Goal: Communication & Community: Answer question/provide support

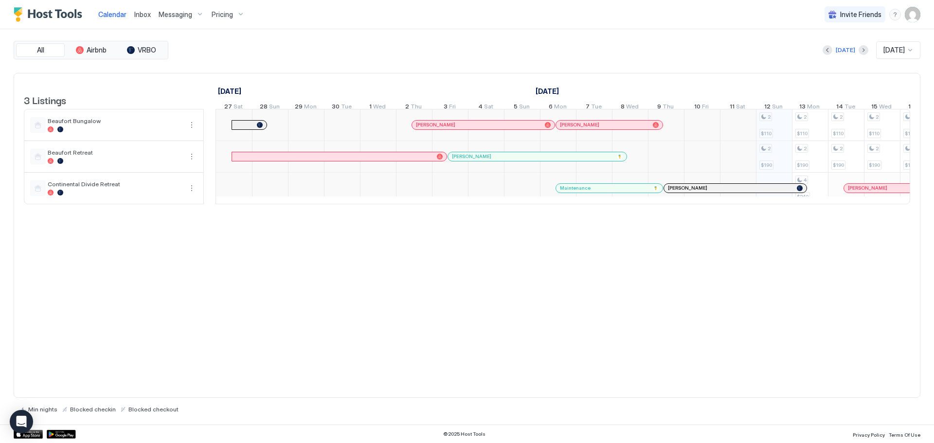
scroll to position [0, 540]
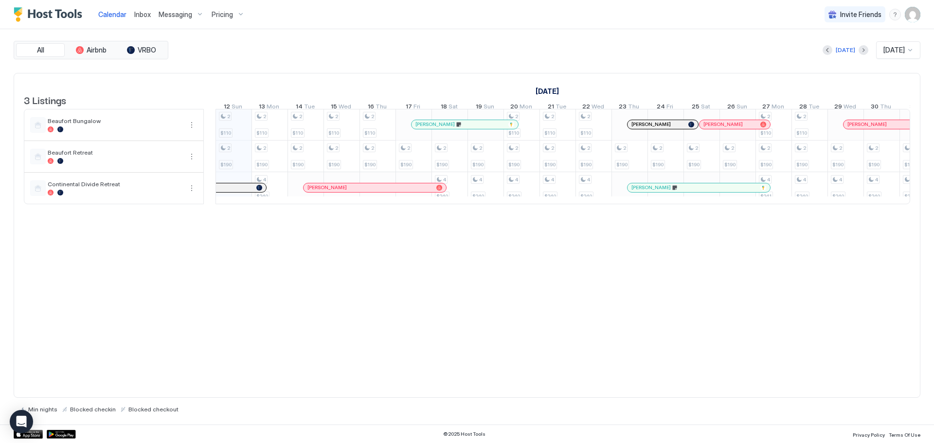
click at [137, 11] on span "Inbox" at bounding box center [142, 14] width 17 height 8
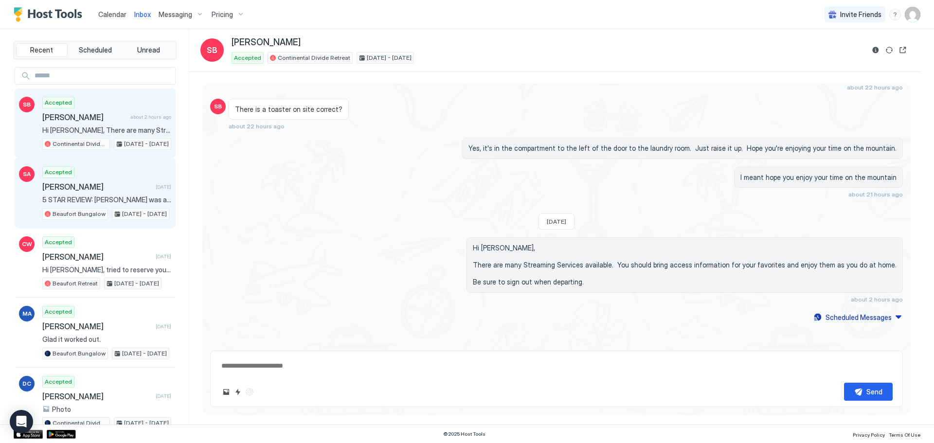
click at [82, 186] on span "[PERSON_NAME]" at bounding box center [96, 187] width 109 height 10
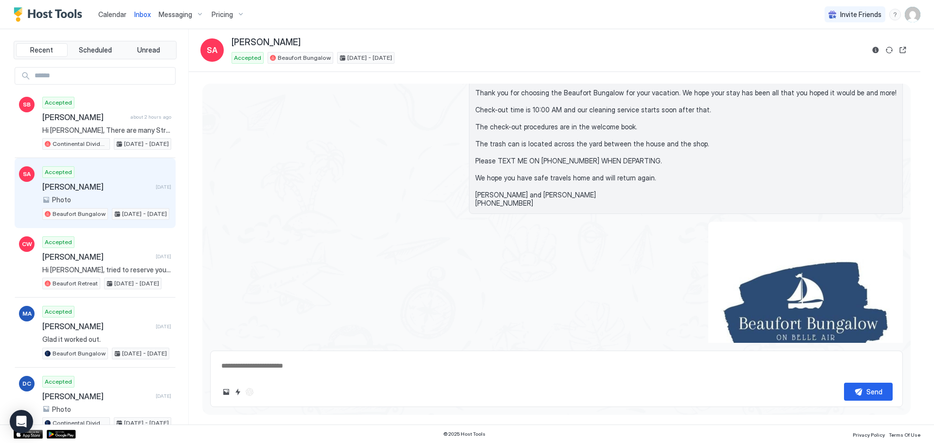
type textarea "*"
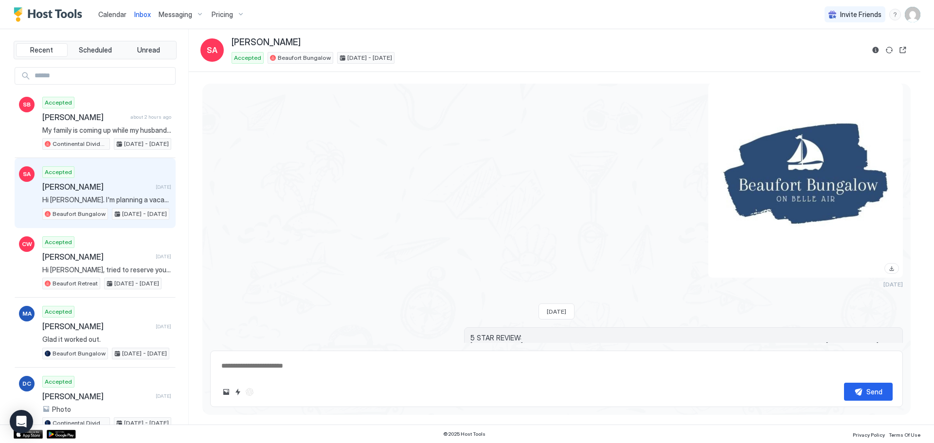
click at [228, 8] on div "Pricing" at bounding box center [228, 14] width 41 height 17
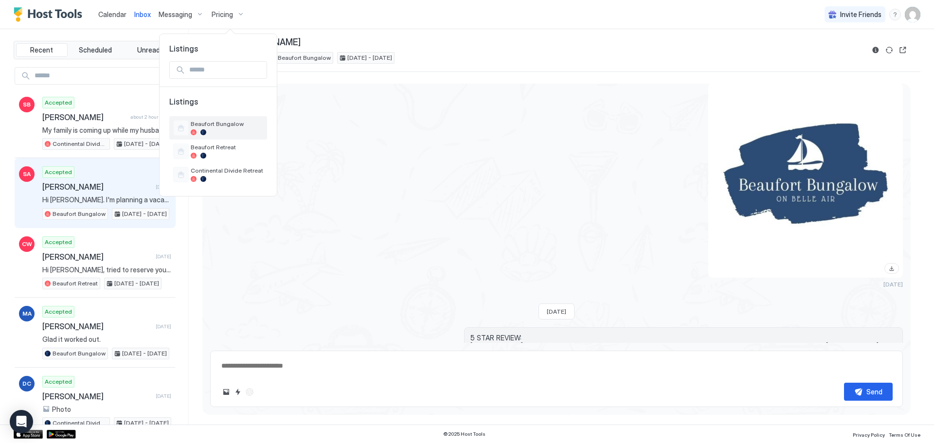
click at [214, 123] on span "Beaufort Bungalow" at bounding box center [227, 123] width 72 height 7
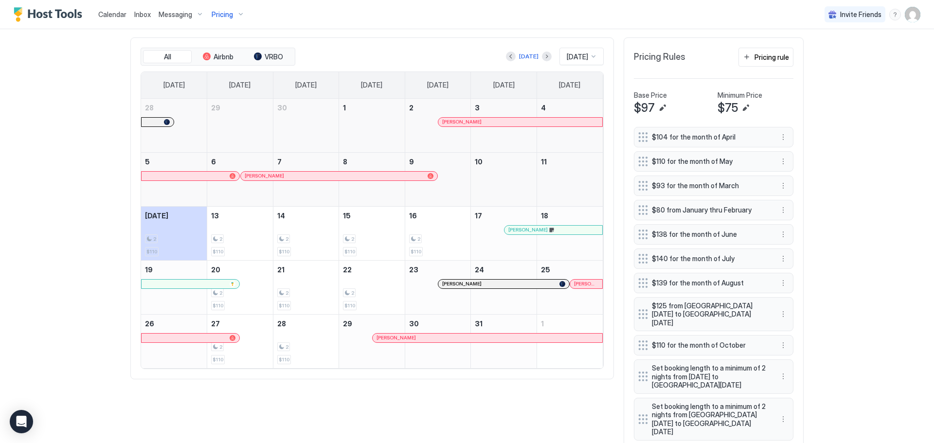
scroll to position [292, 0]
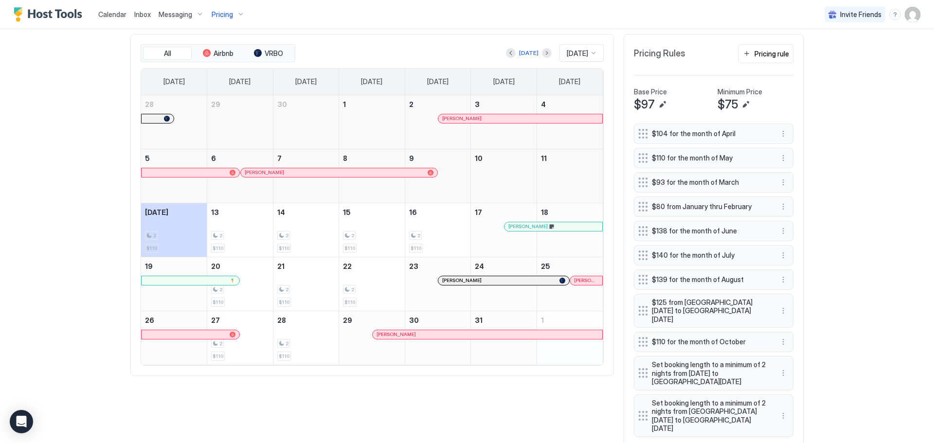
click at [494, 284] on div "[PERSON_NAME]" at bounding box center [503, 280] width 123 height 6
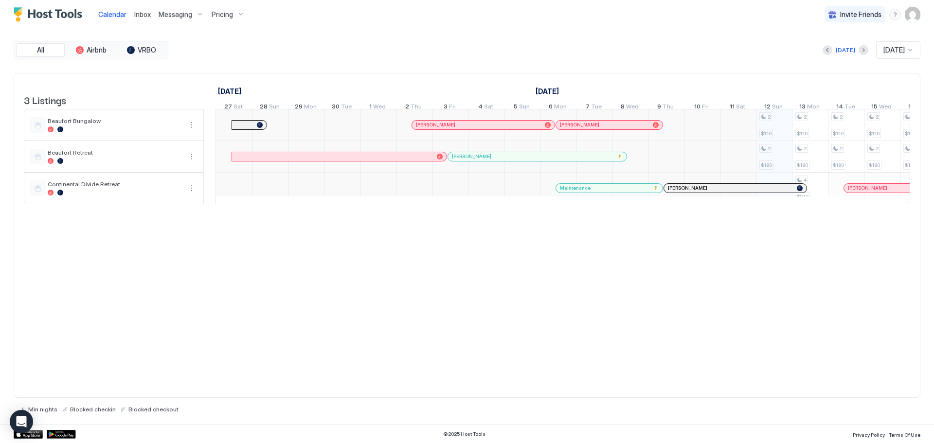
scroll to position [0, 540]
